Goal: Transaction & Acquisition: Purchase product/service

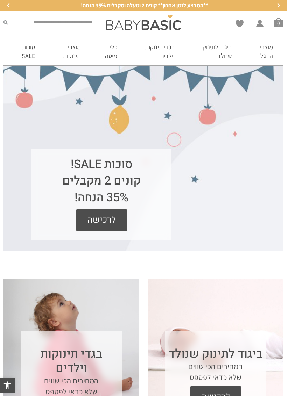
scroll to position [196, 0]
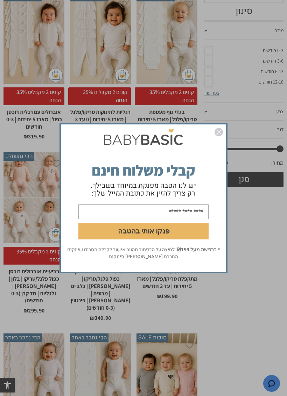
click at [223, 136] on img "סגור" at bounding box center [218, 132] width 8 height 8
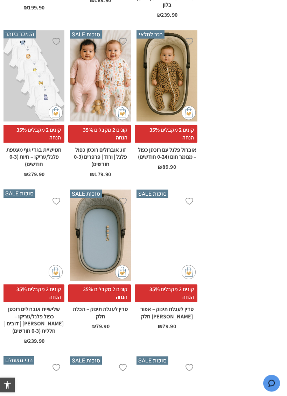
scroll to position [678, 0]
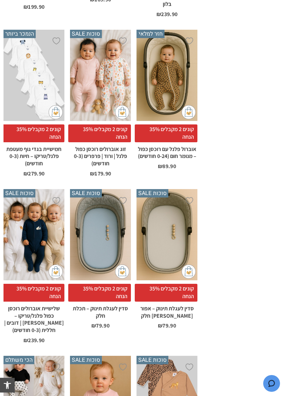
click at [29, 215] on div "x בחירת סוג בד טריקו (עונת מעבר/קיץ) פלנל (חורף)" at bounding box center [33, 234] width 61 height 91
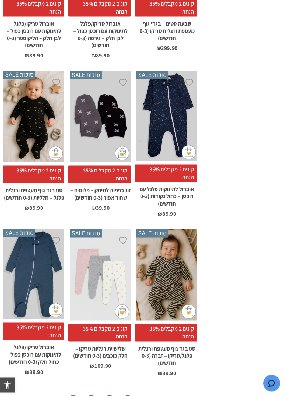
scroll to position [2465, 0]
click at [73, 395] on link "←" at bounding box center [73, 401] width 13 height 13
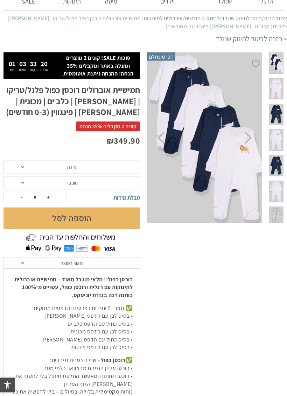
scroll to position [55, 0]
click at [21, 182] on span "סוג בד" at bounding box center [71, 182] width 136 height 13
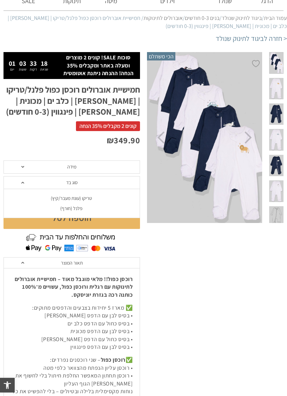
scroll to position [0, 0]
click at [75, 207] on div "פלנל (חורף)" at bounding box center [71, 209] width 136 height 6
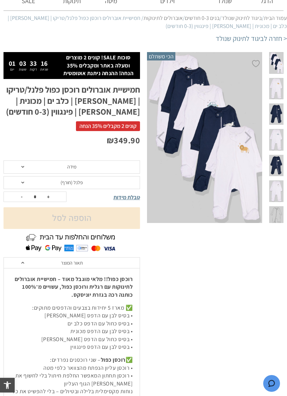
click at [18, 164] on span "מידה" at bounding box center [71, 167] width 136 height 13
click at [69, 182] on div "0-3 חודשים" at bounding box center [71, 183] width 136 height 6
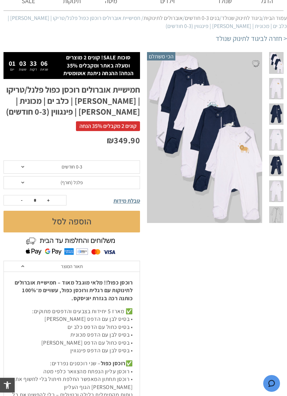
click at [22, 184] on span "פלנל (חורף)" at bounding box center [71, 182] width 136 height 13
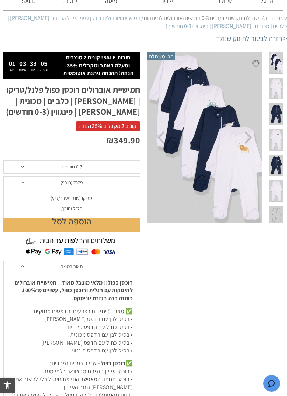
click at [56, 199] on div "טריקו (עונת מעבר/קיץ)" at bounding box center [71, 199] width 136 height 6
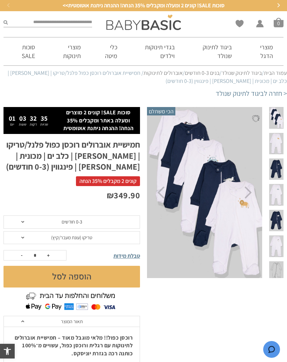
click at [21, 221] on span "0-3 חודשים" at bounding box center [71, 222] width 136 height 13
click at [15, 219] on span "0-3 חודשים" at bounding box center [71, 222] width 136 height 13
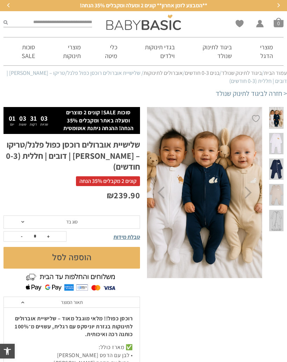
click at [16, 216] on span "סוג בד" at bounding box center [71, 222] width 136 height 13
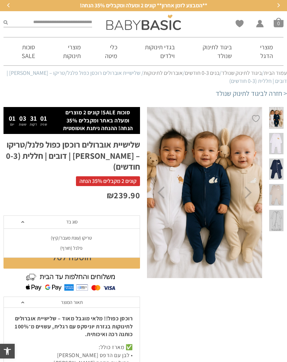
click at [69, 245] on div "פלנל (חורף)" at bounding box center [71, 248] width 136 height 6
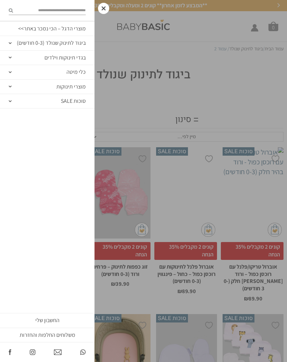
click at [57, 62] on link "בגדי תינוקות וילדים" at bounding box center [47, 58] width 94 height 14
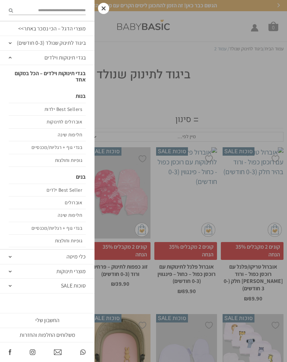
click at [51, 184] on link "Best Seller ילדים" at bounding box center [47, 190] width 77 height 13
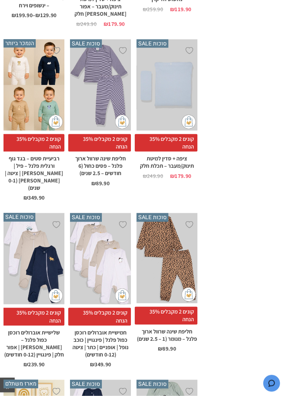
scroll to position [1781, 0]
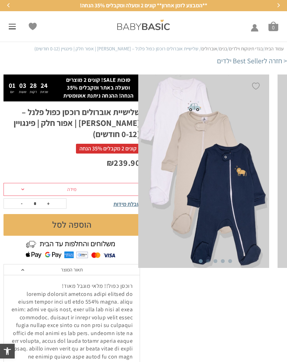
click at [18, 183] on span "מידה" at bounding box center [71, 189] width 136 height 13
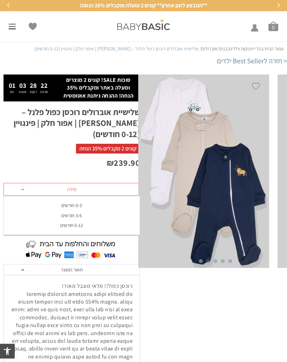
click at [72, 213] on div "3-6 חודשים" at bounding box center [71, 216] width 136 height 6
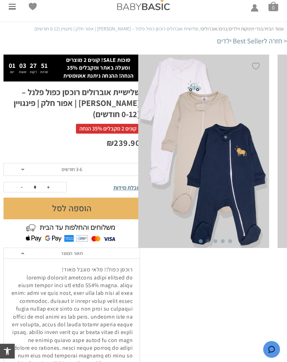
scroll to position [20, 0]
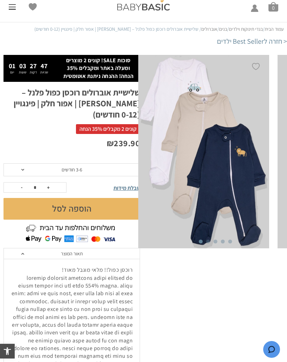
click at [73, 198] on button "הוספה לסל" at bounding box center [71, 209] width 136 height 22
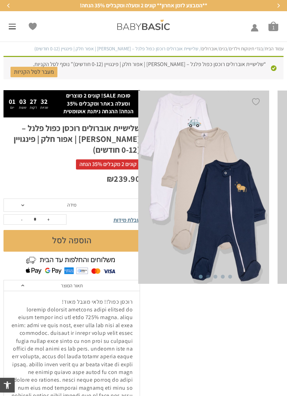
click at [10, 29] on span at bounding box center [12, 28] width 7 height 1
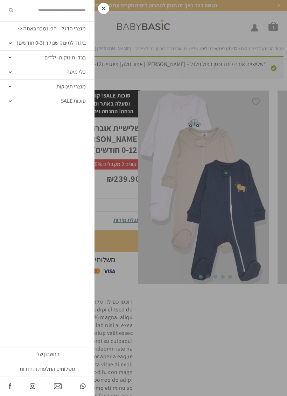
click at [10, 61] on link "בגדי תינוקות וילדים" at bounding box center [47, 58] width 94 height 14
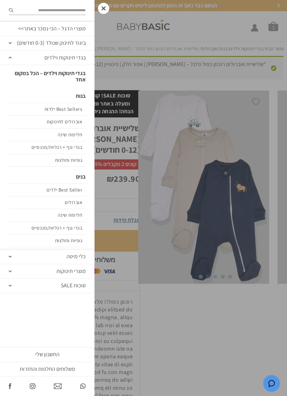
click at [68, 135] on link "חליפות שינה" at bounding box center [47, 135] width 77 height 13
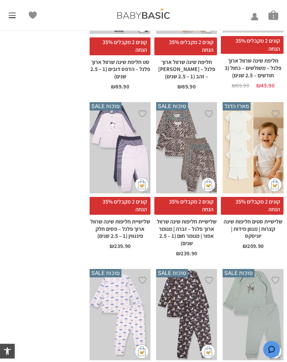
scroll to position [1054, 0]
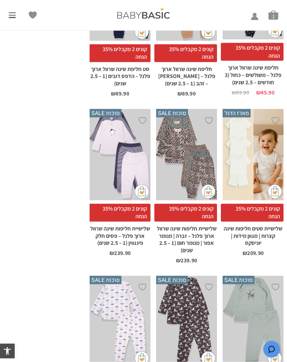
click at [10, 19] on div "מוצרי הדגל – הכי נמכר באתר>> ביגוד לתינוק שנולד (0-3 חודשים) תינוק שנולד – כל מ…" at bounding box center [14, 15] width 29 height 14
click at [10, 17] on span at bounding box center [12, 17] width 7 height 1
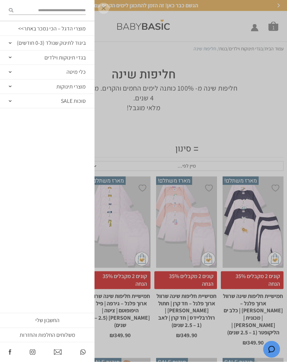
scroll to position [0, 0]
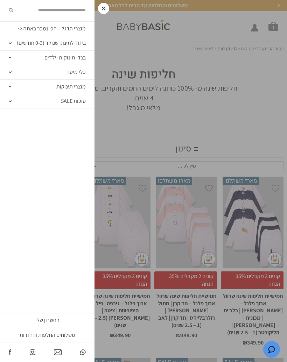
click at [7, 60] on link "בגדי תינוקות וילדים" at bounding box center [47, 58] width 94 height 14
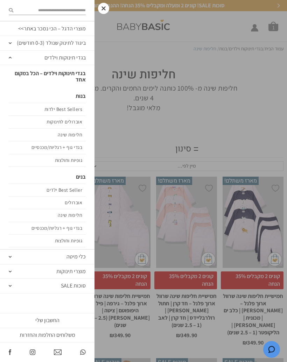
click at [71, 198] on link "אוברולים" at bounding box center [47, 203] width 77 height 13
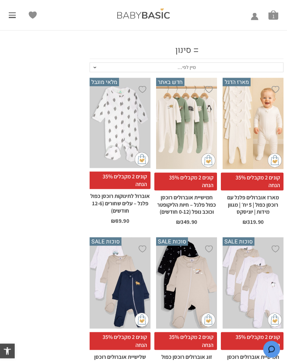
scroll to position [99, 0]
click at [175, 152] on div "x בחירת מידה 0-3m 3-6m 6-12m" at bounding box center [186, 123] width 61 height 91
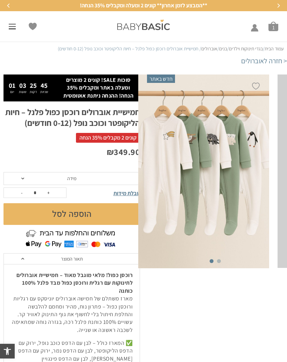
click at [20, 178] on span "מידה" at bounding box center [71, 178] width 136 height 13
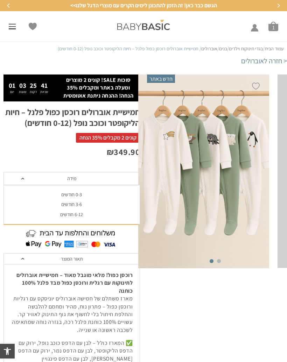
click at [76, 194] on div "0-3 חודשים" at bounding box center [71, 195] width 136 height 6
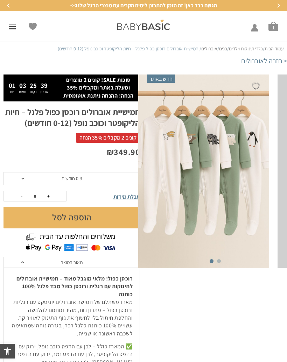
click at [69, 217] on button "הוספה לסל" at bounding box center [71, 218] width 136 height 22
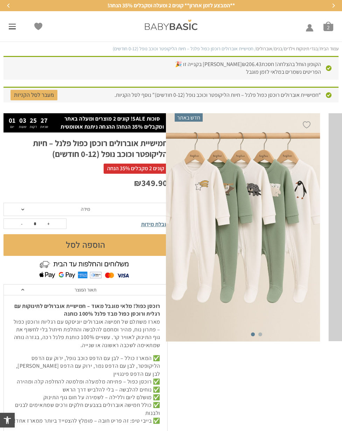
click at [36, 99] on link "מעבר לסל הקניות" at bounding box center [33, 95] width 47 height 10
